Goal: Information Seeking & Learning: Learn about a topic

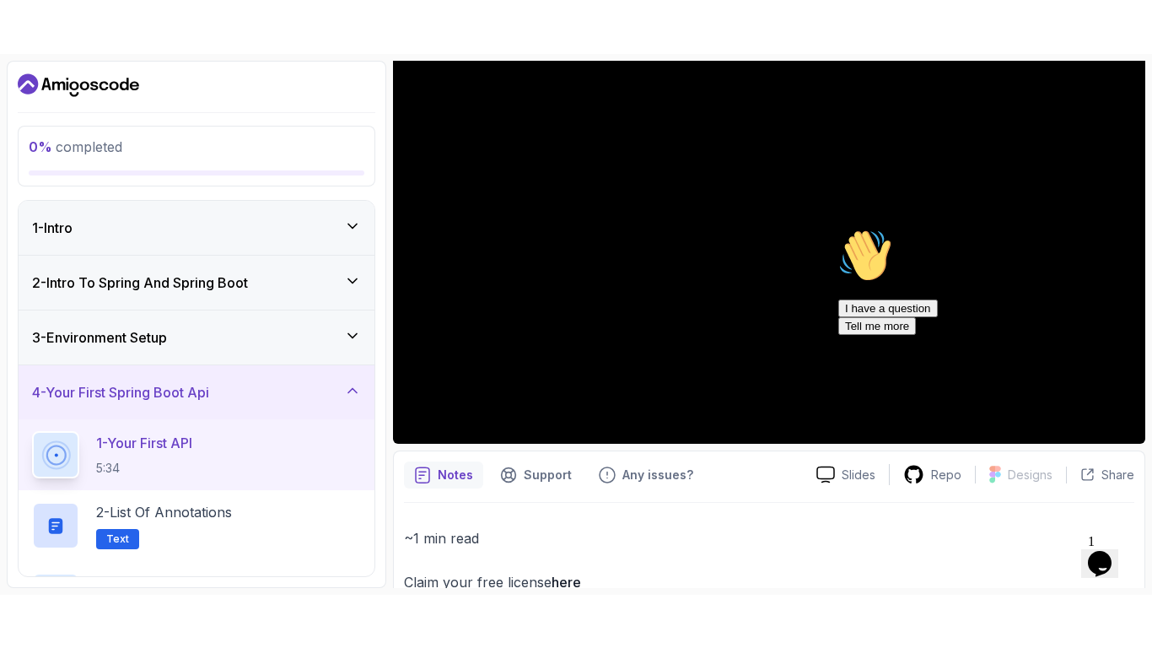
scroll to position [224, 0]
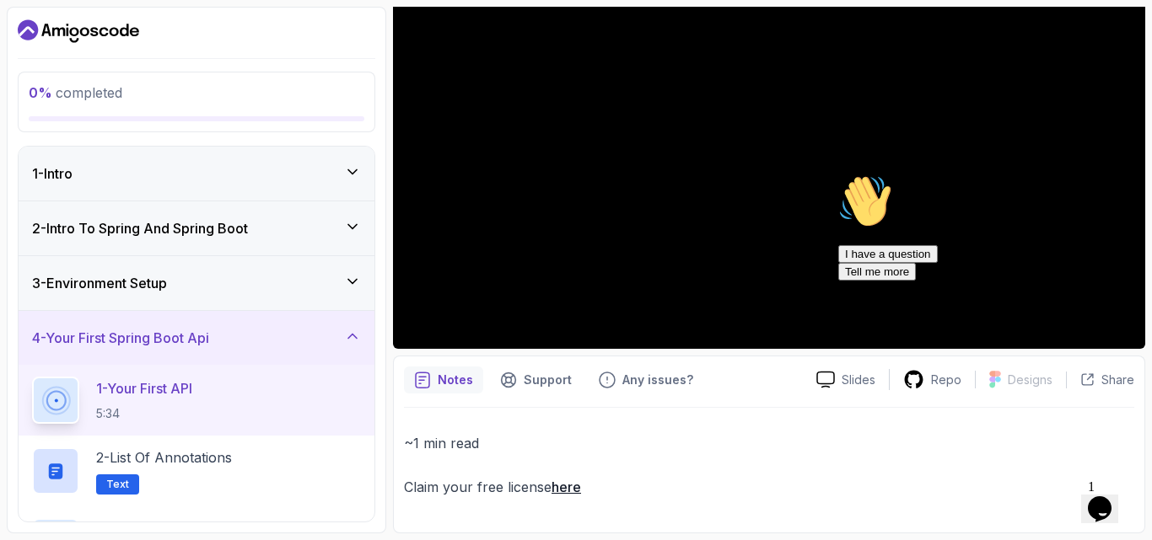
click at [1121, 281] on div "Hi! How can we help? I have a question Tell me more" at bounding box center [990, 228] width 304 height 106
click at [838, 175] on icon "Chat attention grabber" at bounding box center [838, 175] width 0 height 0
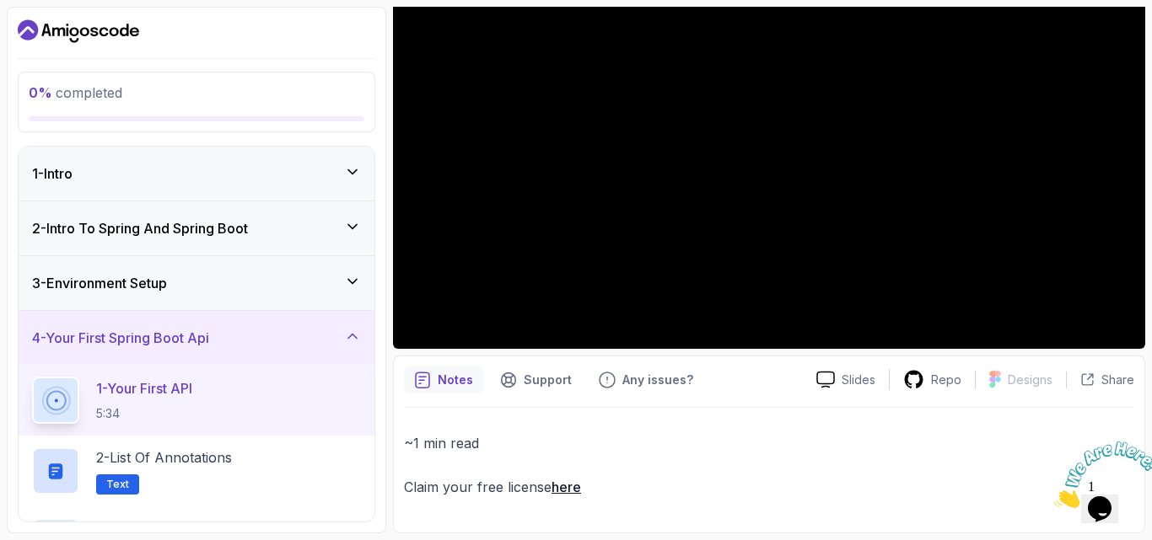
click at [179, 390] on p "1 - Your First API" at bounding box center [144, 389] width 96 height 20
click at [207, 340] on h3 "4 - Your First Spring Boot Api" at bounding box center [120, 338] width 177 height 20
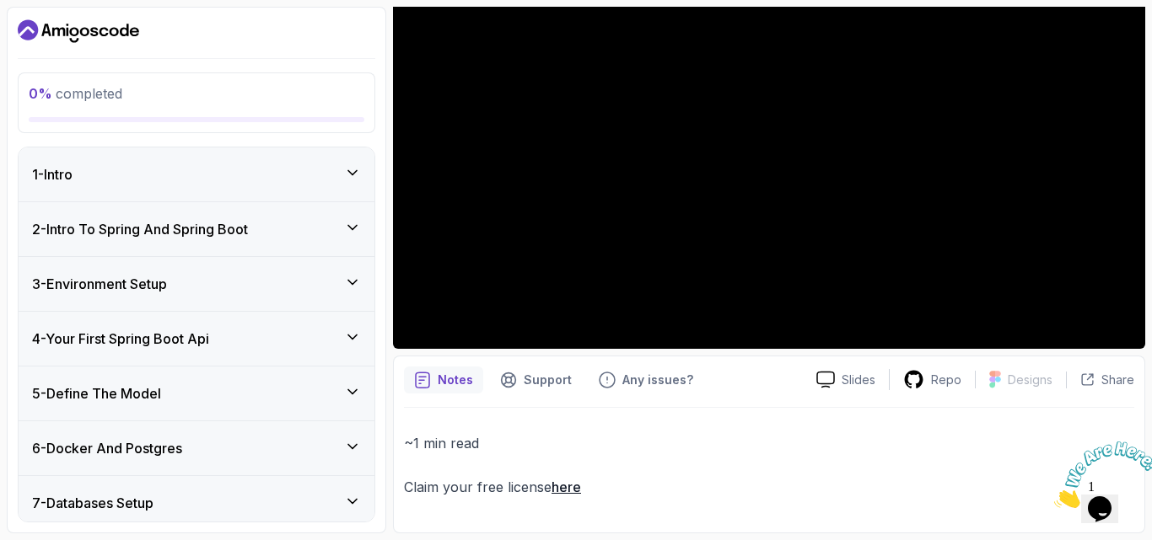
click at [207, 340] on h3 "4 - Your First Spring Boot Api" at bounding box center [120, 339] width 177 height 20
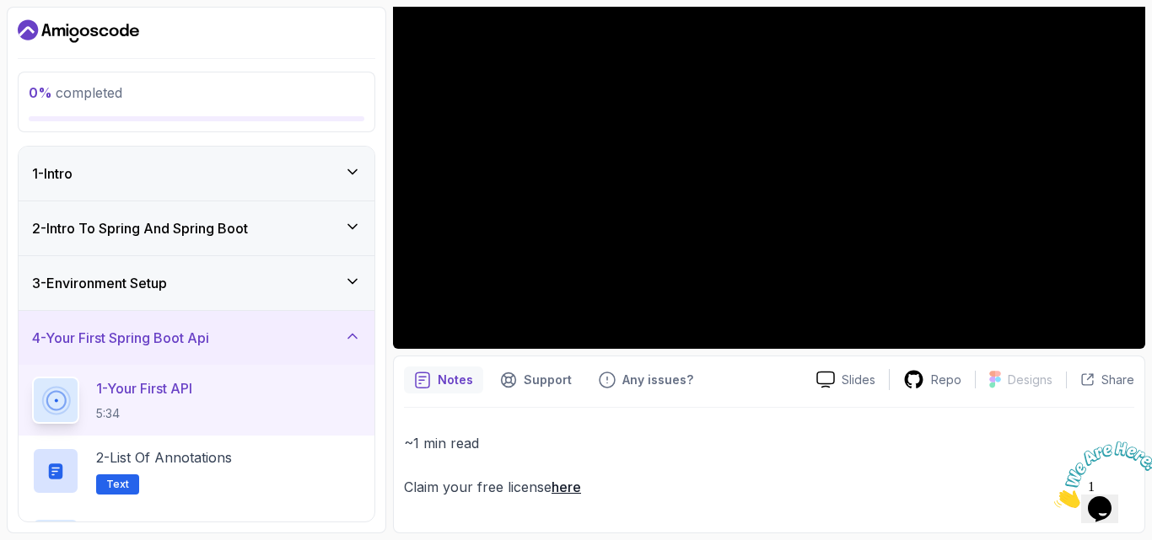
click at [205, 224] on h3 "2 - Intro To Spring And Spring Boot" at bounding box center [140, 228] width 216 height 20
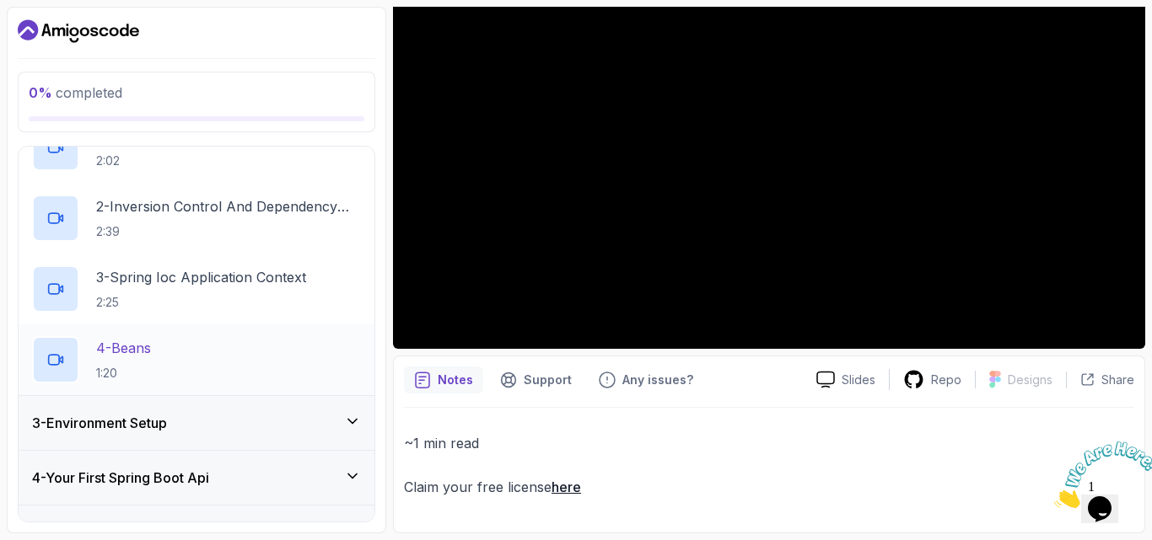
scroll to position [144, 0]
click at [222, 277] on p "3 - Spring Ioc Application Context" at bounding box center [201, 276] width 210 height 20
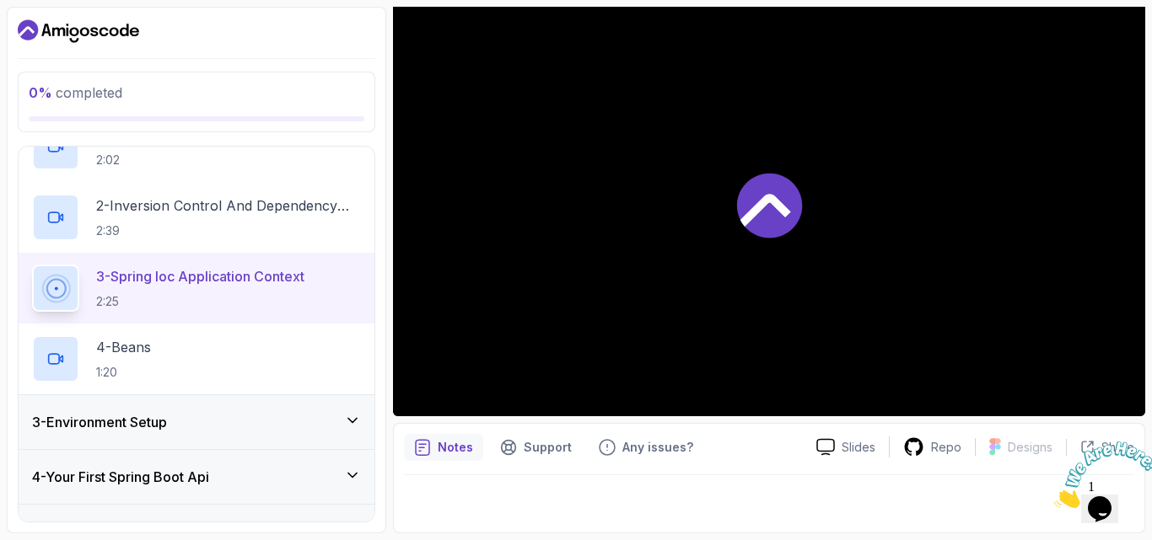
scroll to position [157, 0]
click at [288, 355] on div "4 - Beans 1:20" at bounding box center [196, 359] width 329 height 47
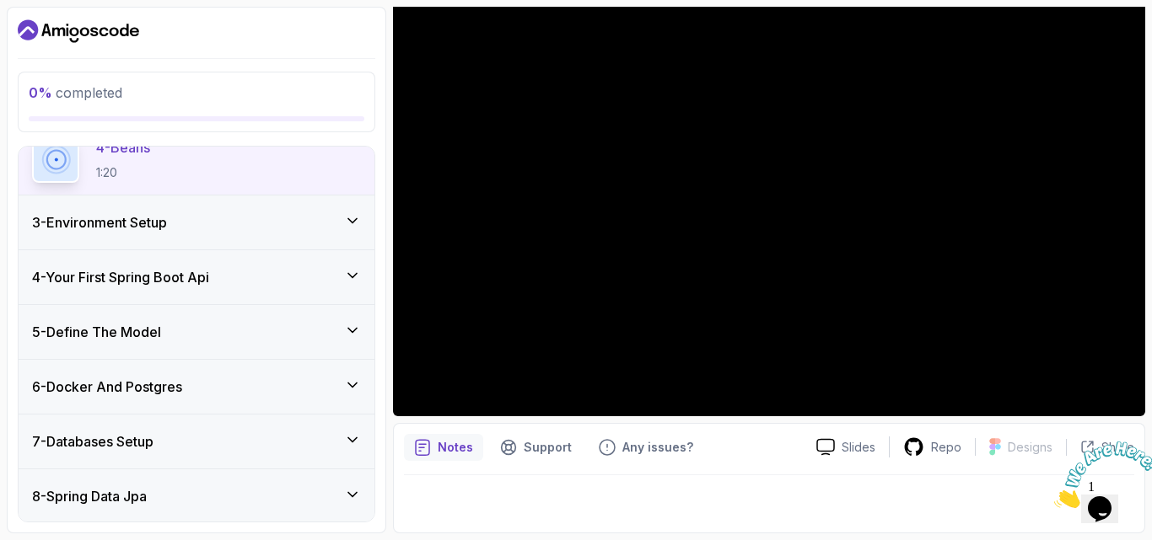
scroll to position [374, 0]
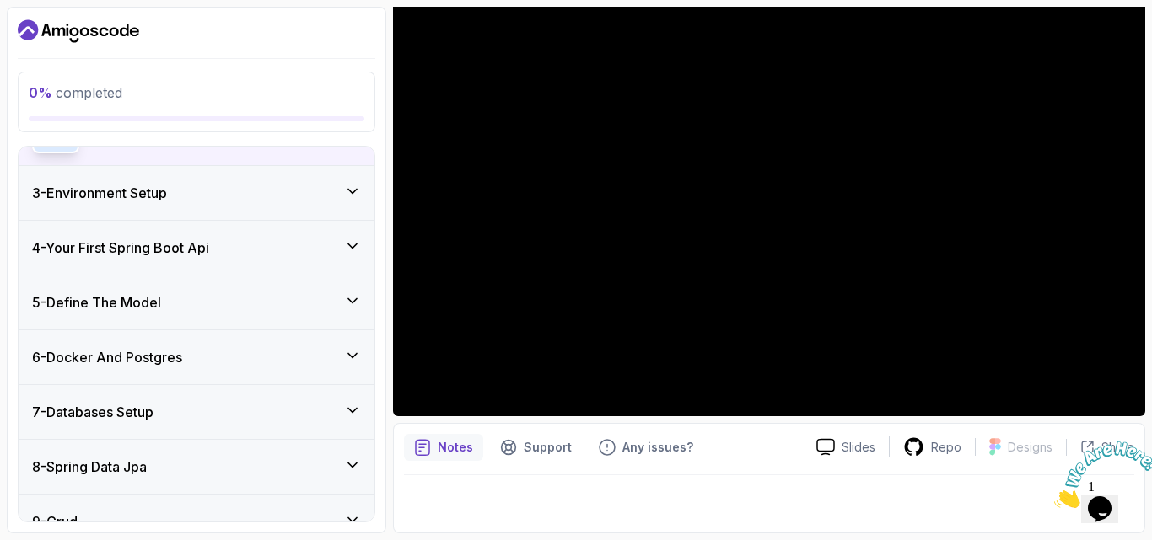
click at [207, 245] on h3 "4 - Your First Spring Boot Api" at bounding box center [120, 248] width 177 height 20
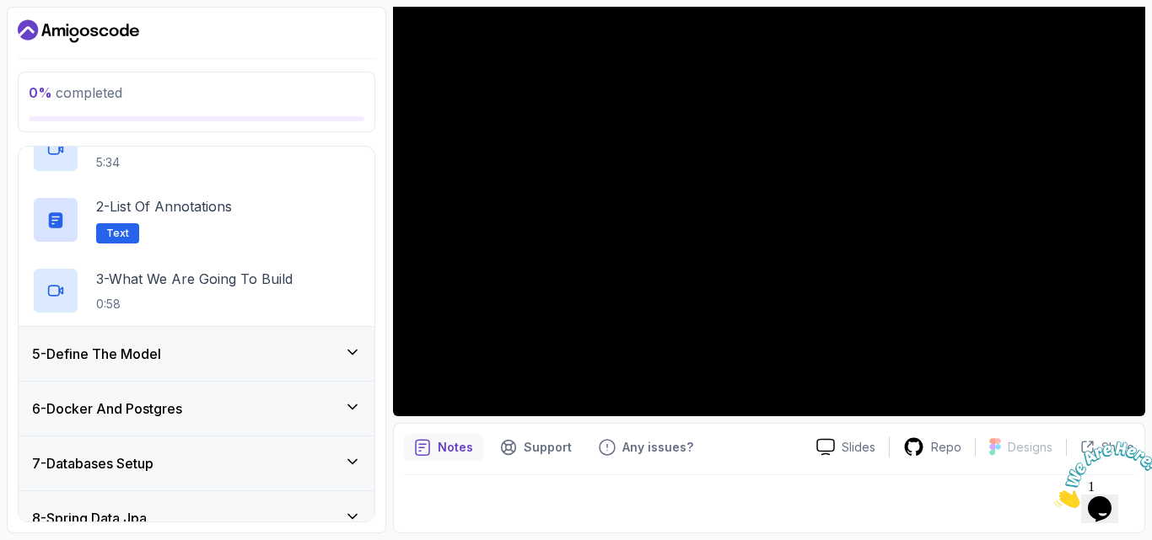
scroll to position [255, 0]
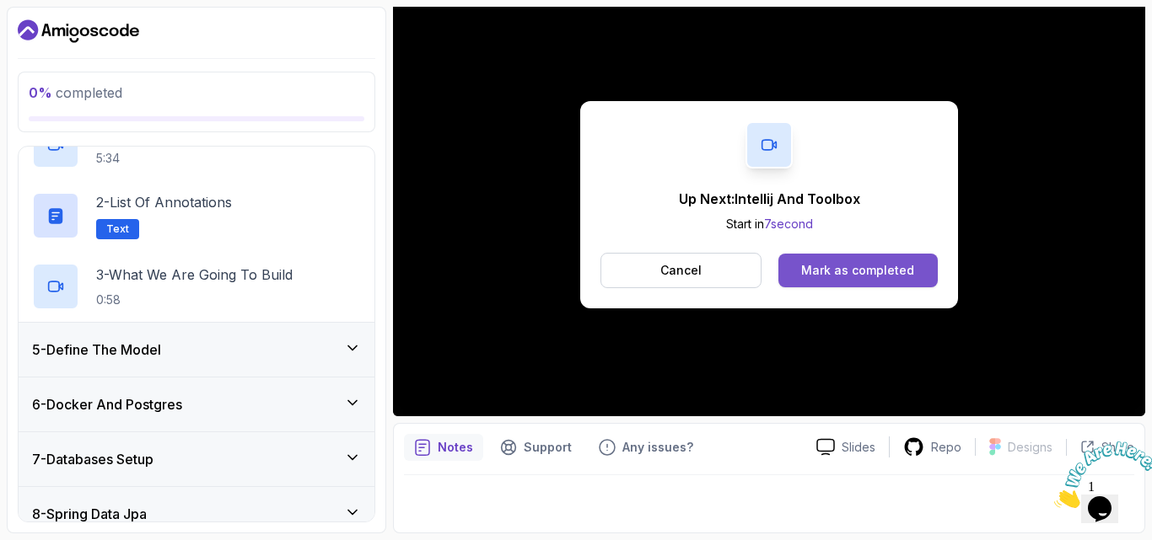
click at [856, 267] on div "Mark as completed" at bounding box center [857, 270] width 113 height 17
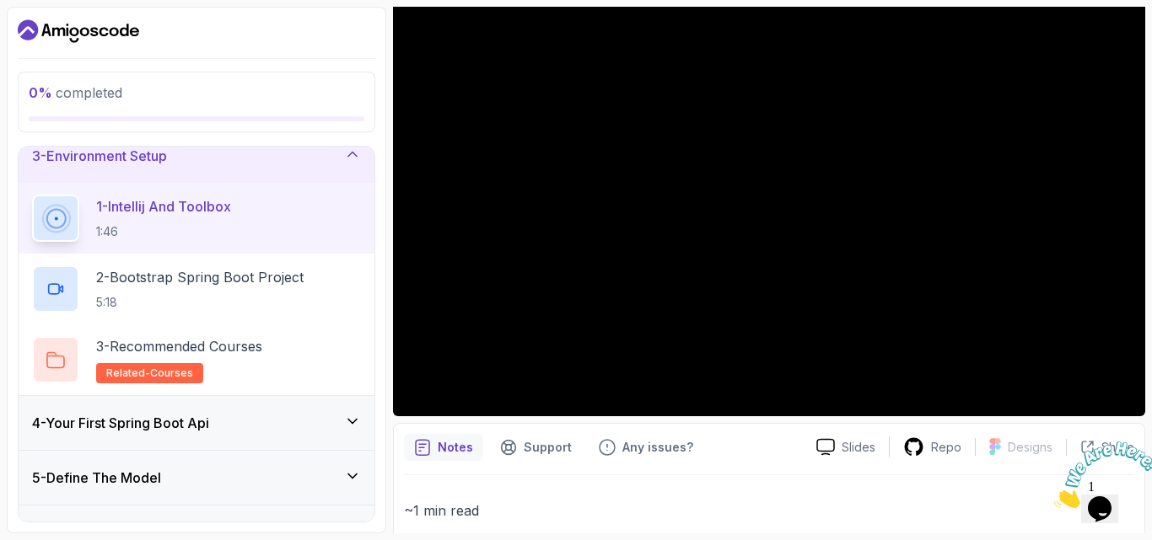
scroll to position [110, 0]
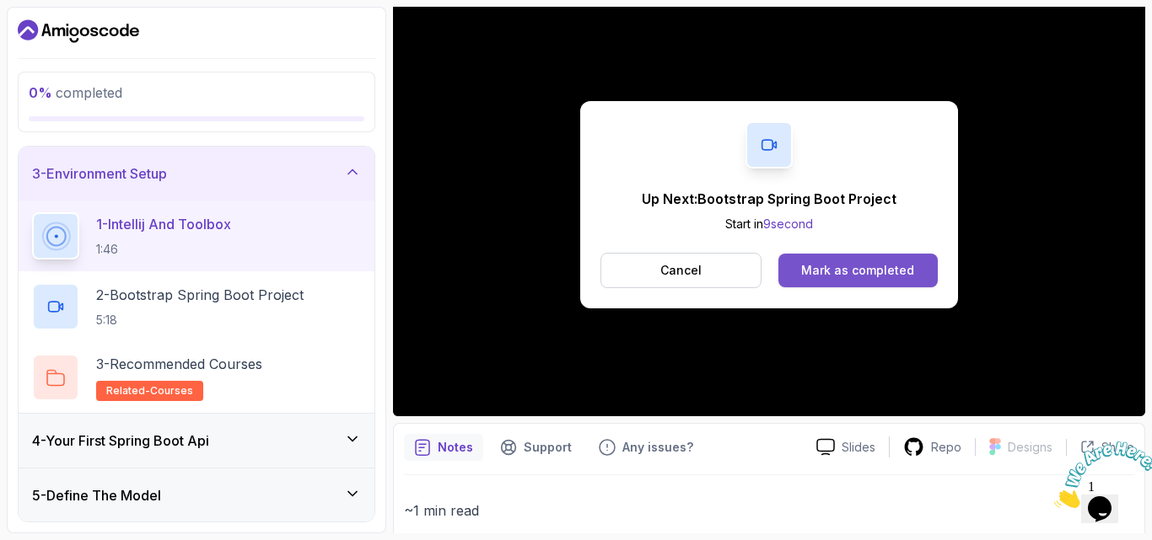
click at [870, 269] on div "Mark as completed" at bounding box center [857, 270] width 113 height 17
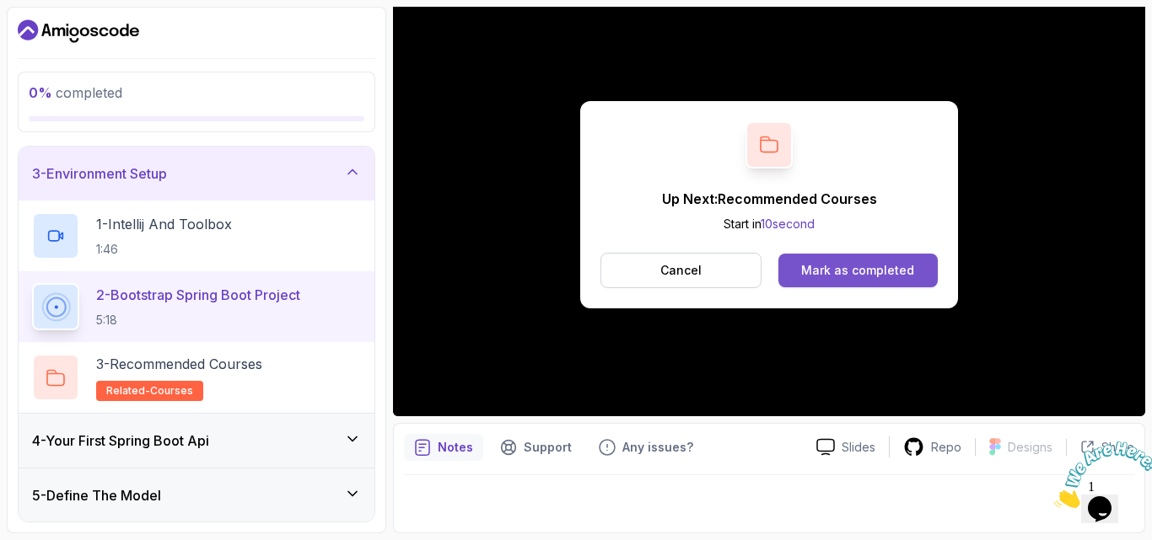
click at [851, 262] on div "Mark as completed" at bounding box center [857, 270] width 113 height 17
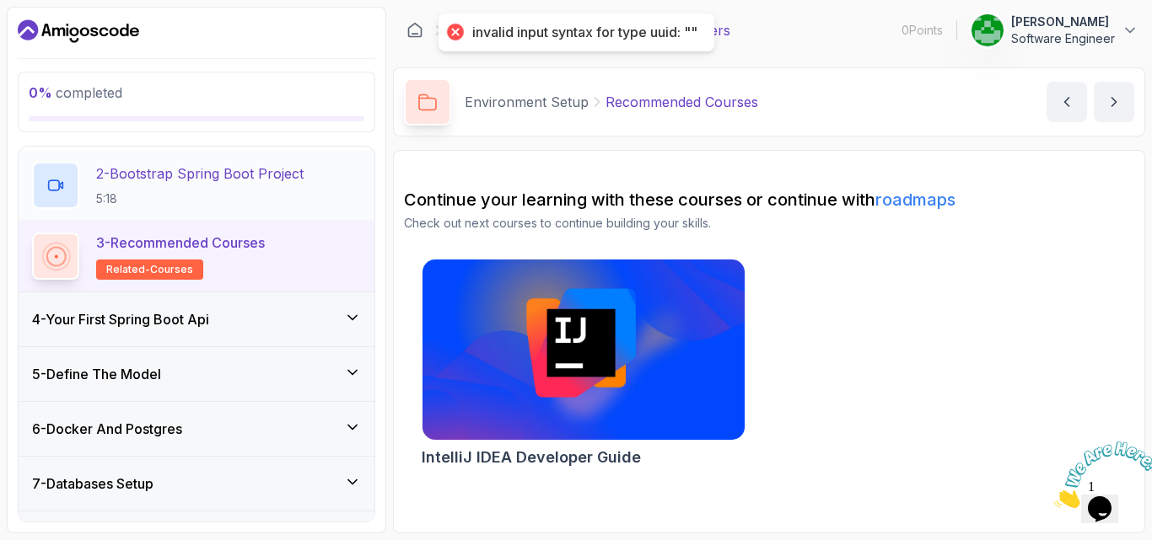
scroll to position [241, 0]
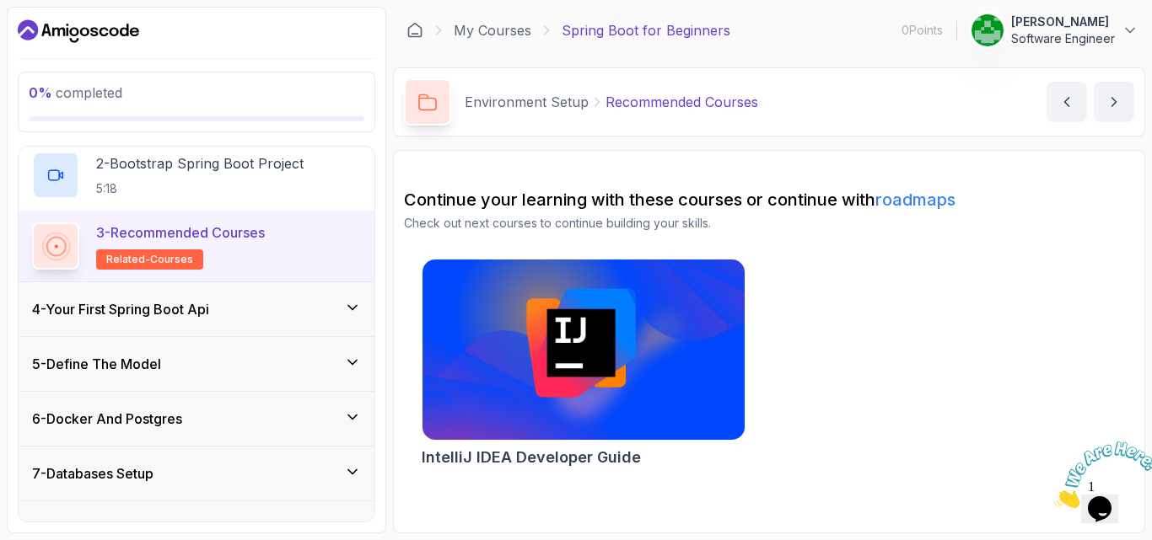
click at [196, 305] on h3 "4 - Your First Spring Boot Api" at bounding box center [120, 309] width 177 height 20
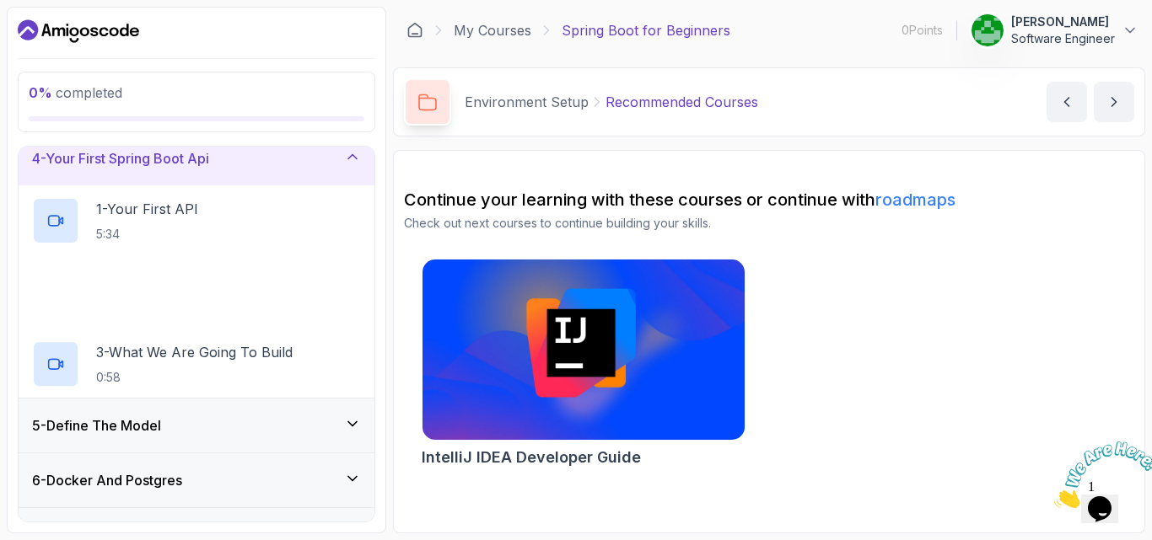
scroll to position [180, 0]
click at [180, 227] on p "5:34" at bounding box center [147, 234] width 102 height 17
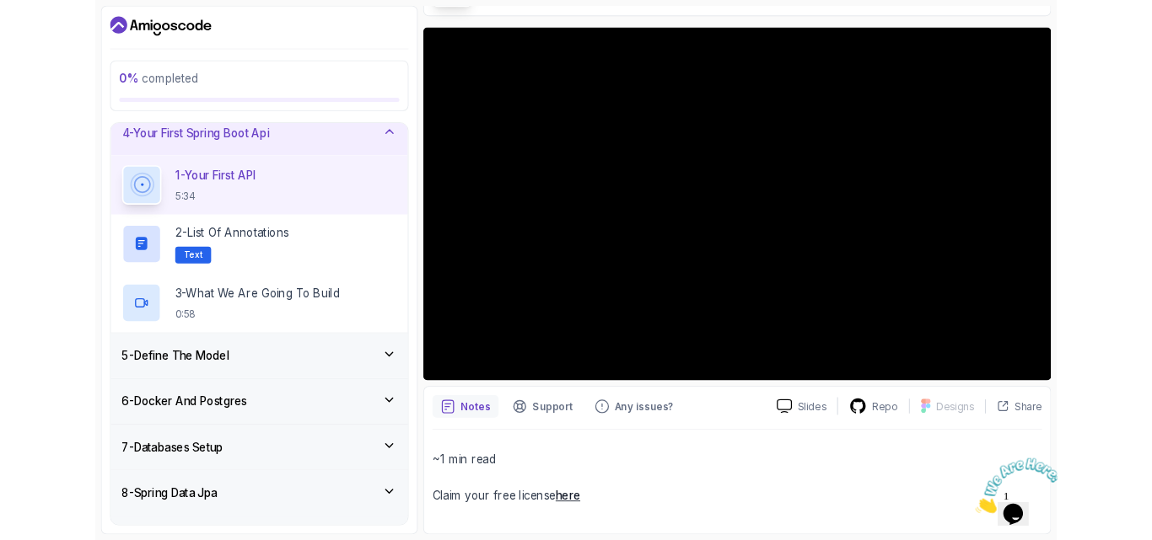
scroll to position [132, 0]
